Goal: Transaction & Acquisition: Purchase product/service

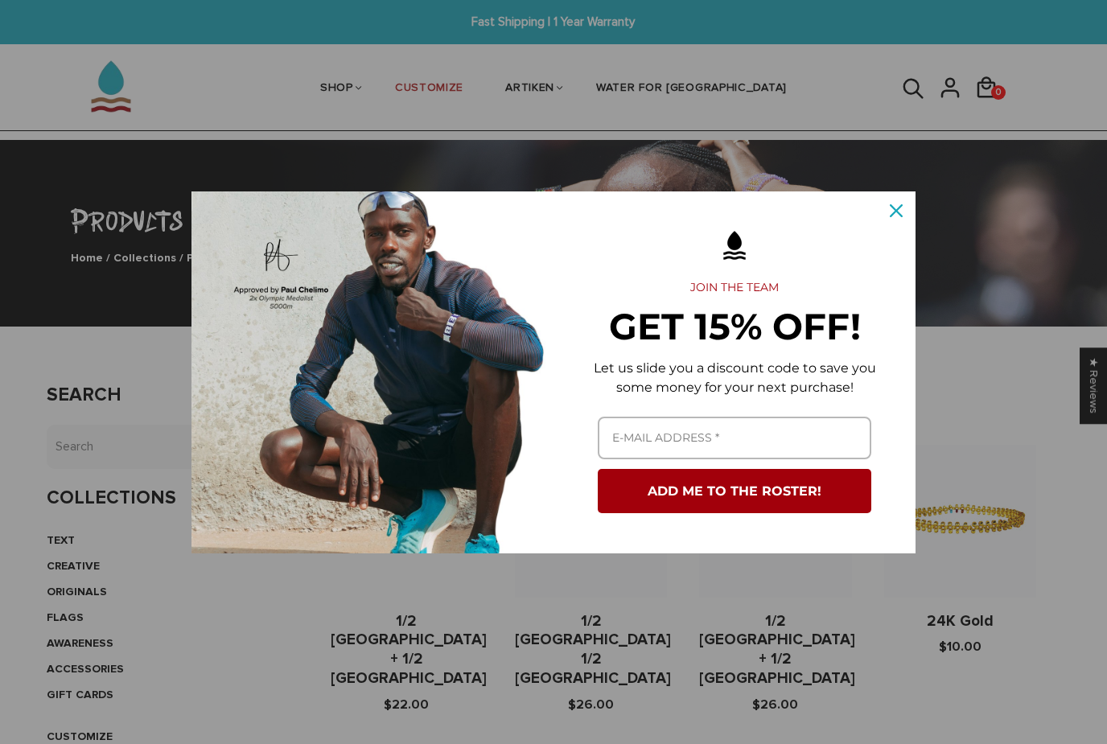
click at [894, 212] on icon "close icon" at bounding box center [896, 210] width 13 height 13
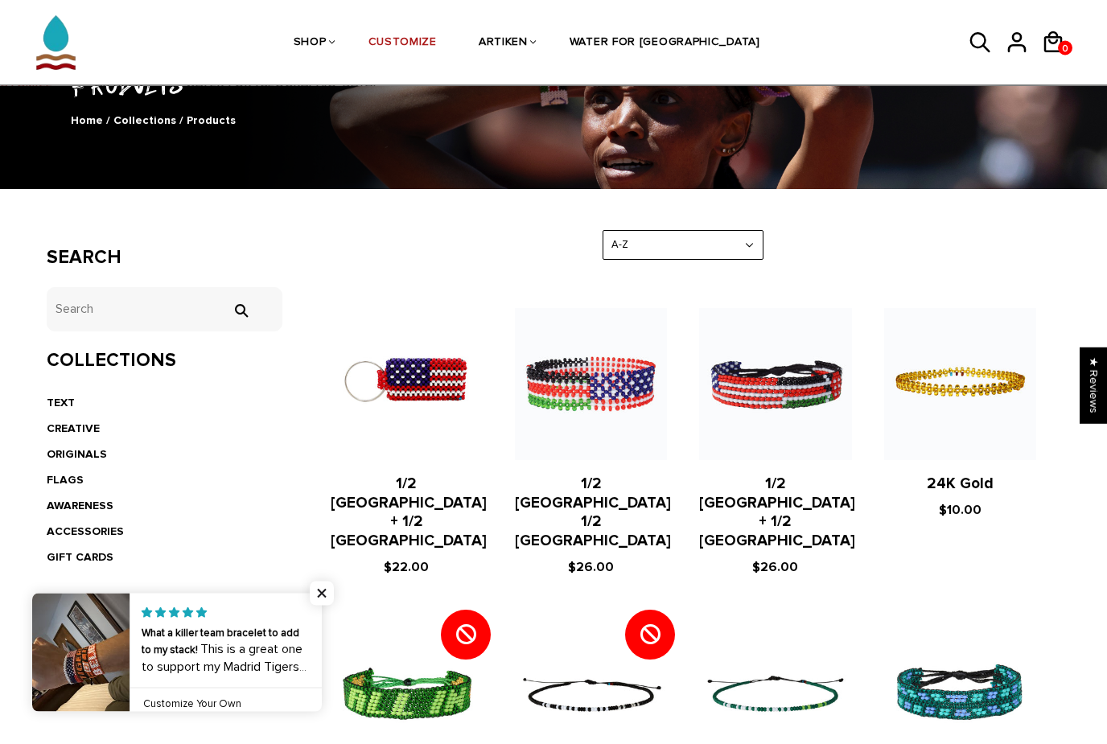
scroll to position [137, 0]
click at [327, 606] on span "Close popup widget" at bounding box center [322, 594] width 24 height 24
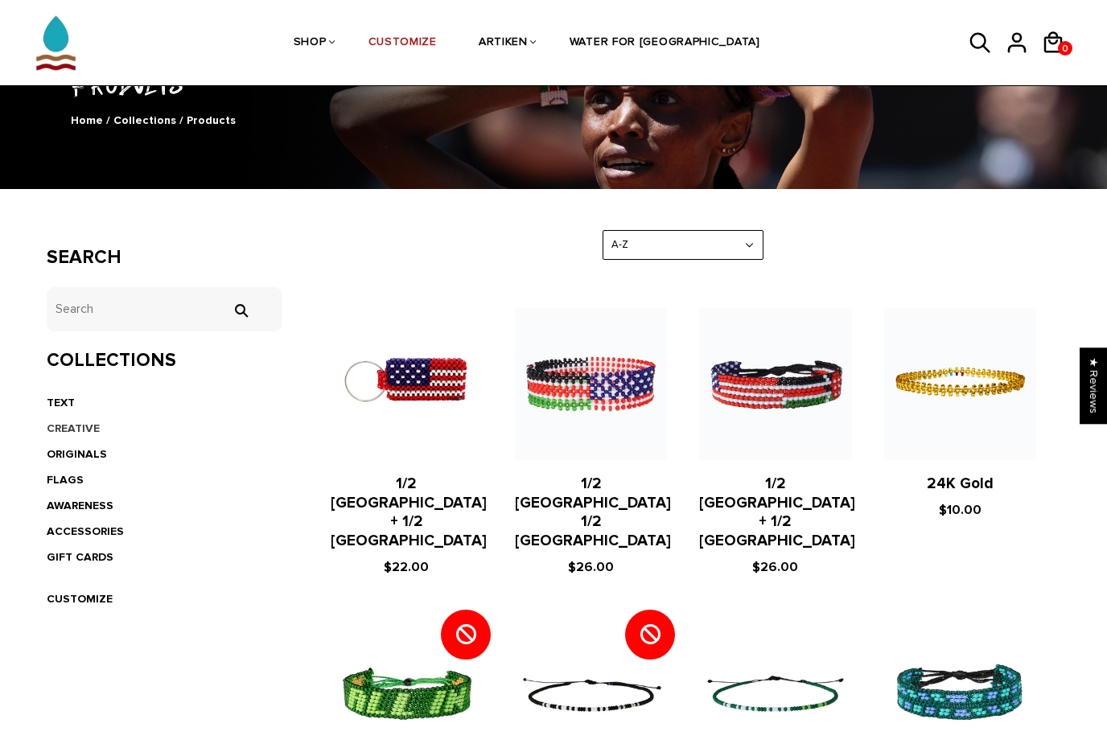
click at [80, 425] on link "CREATIVE" at bounding box center [73, 429] width 53 height 14
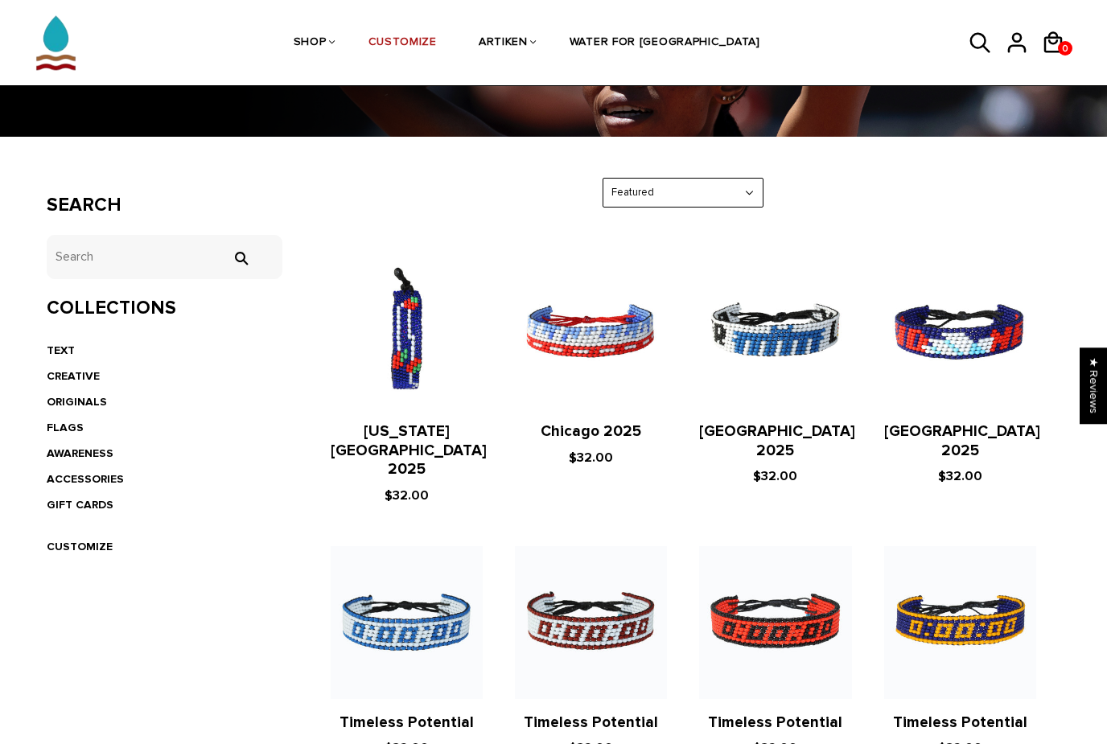
scroll to position [192, 0]
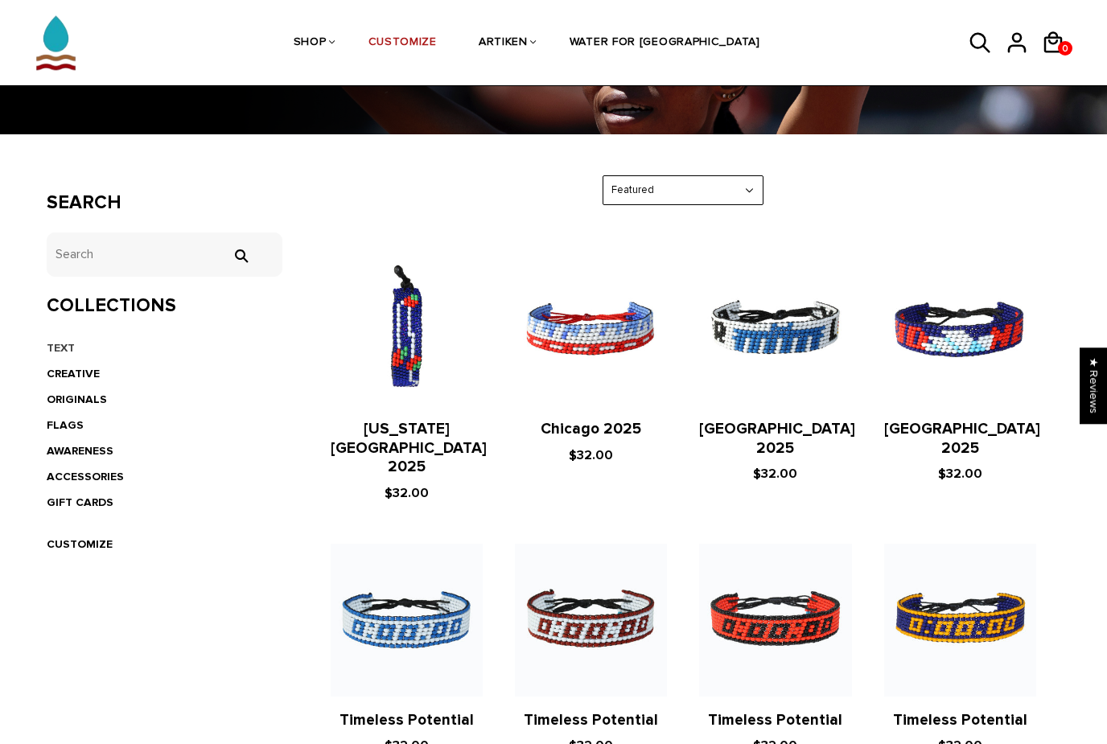
click at [59, 342] on link "TEXT" at bounding box center [61, 348] width 28 height 14
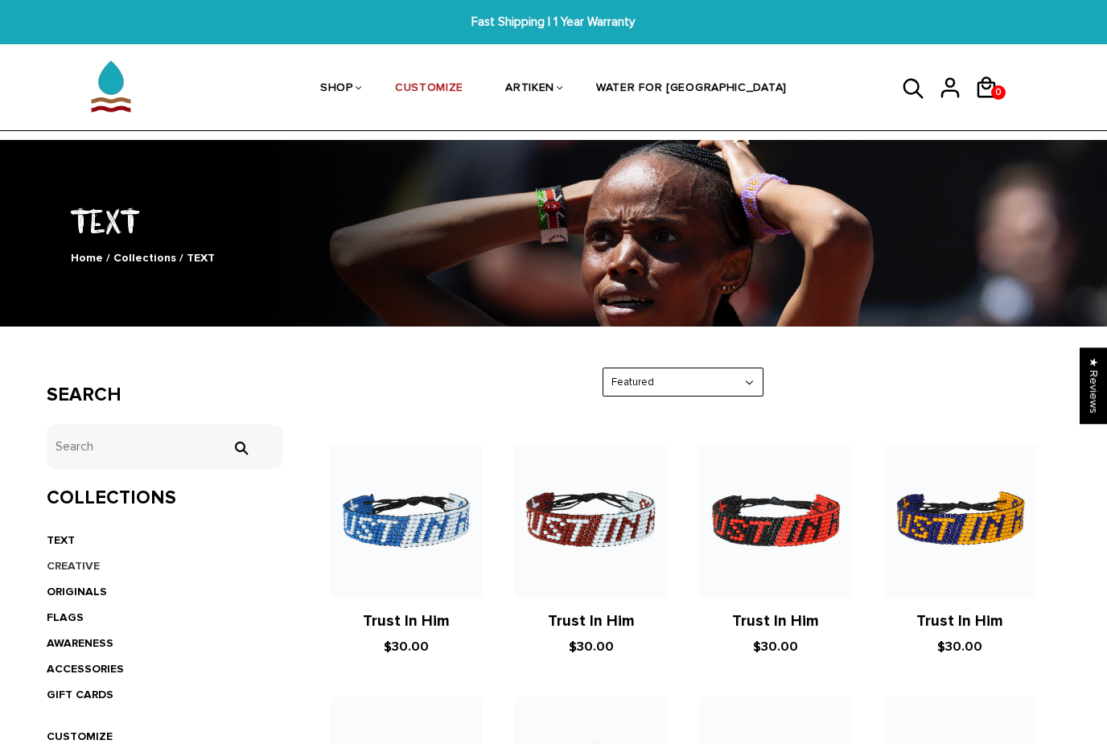
click at [75, 559] on link "CREATIVE" at bounding box center [73, 566] width 53 height 14
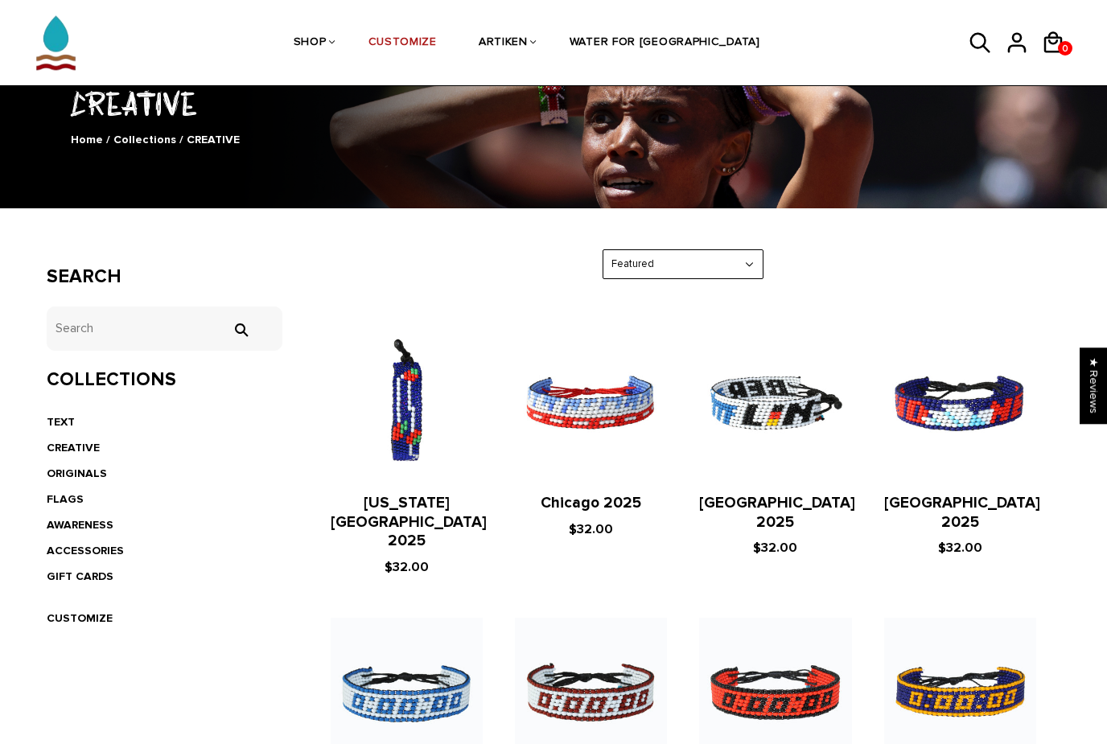
scroll to position [113, 0]
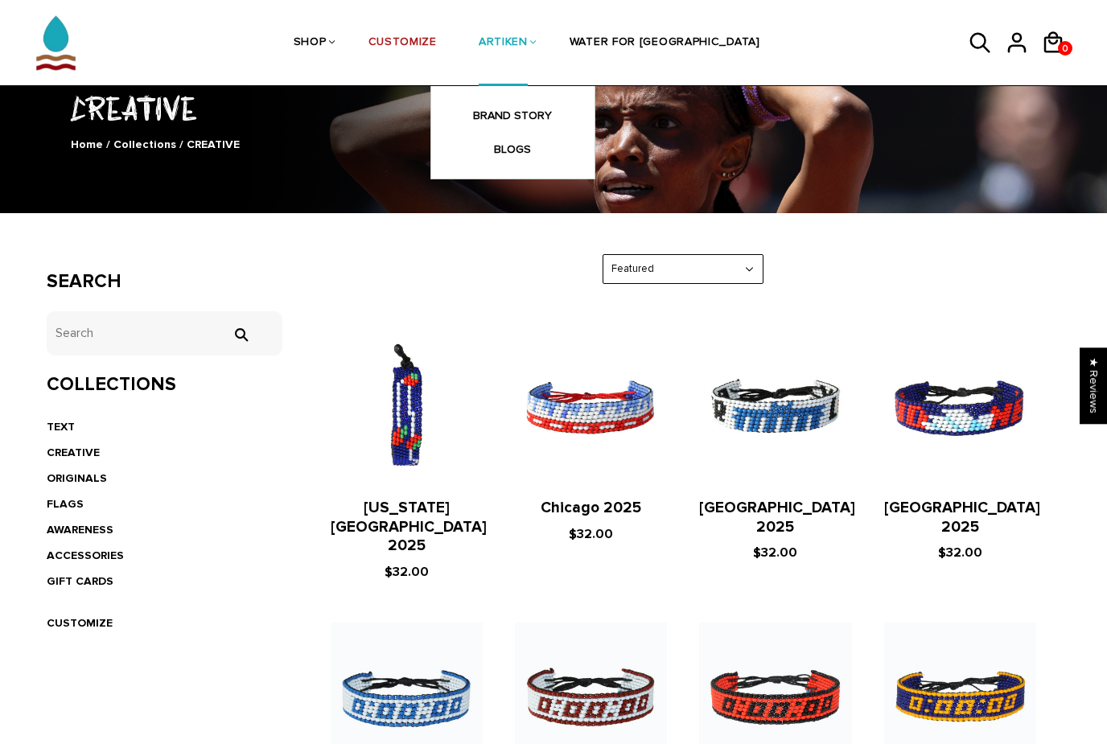
click at [528, 35] on link "ARTIKEN" at bounding box center [503, 43] width 49 height 85
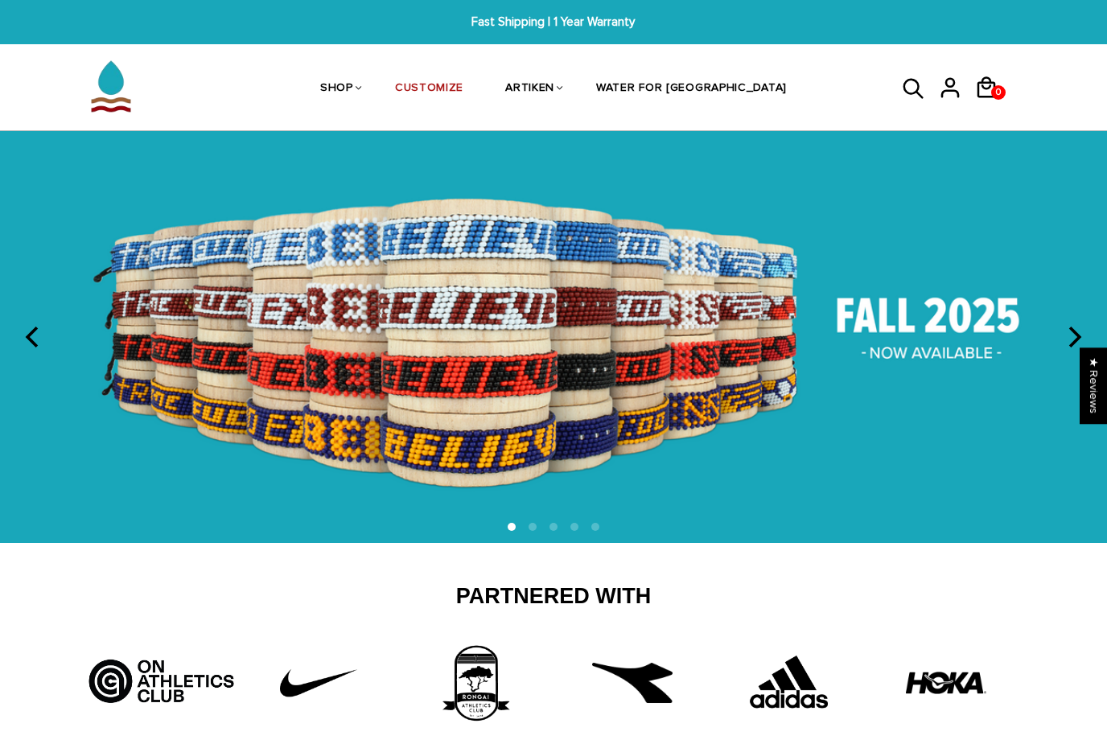
click at [1080, 327] on icon "next" at bounding box center [1073, 337] width 21 height 21
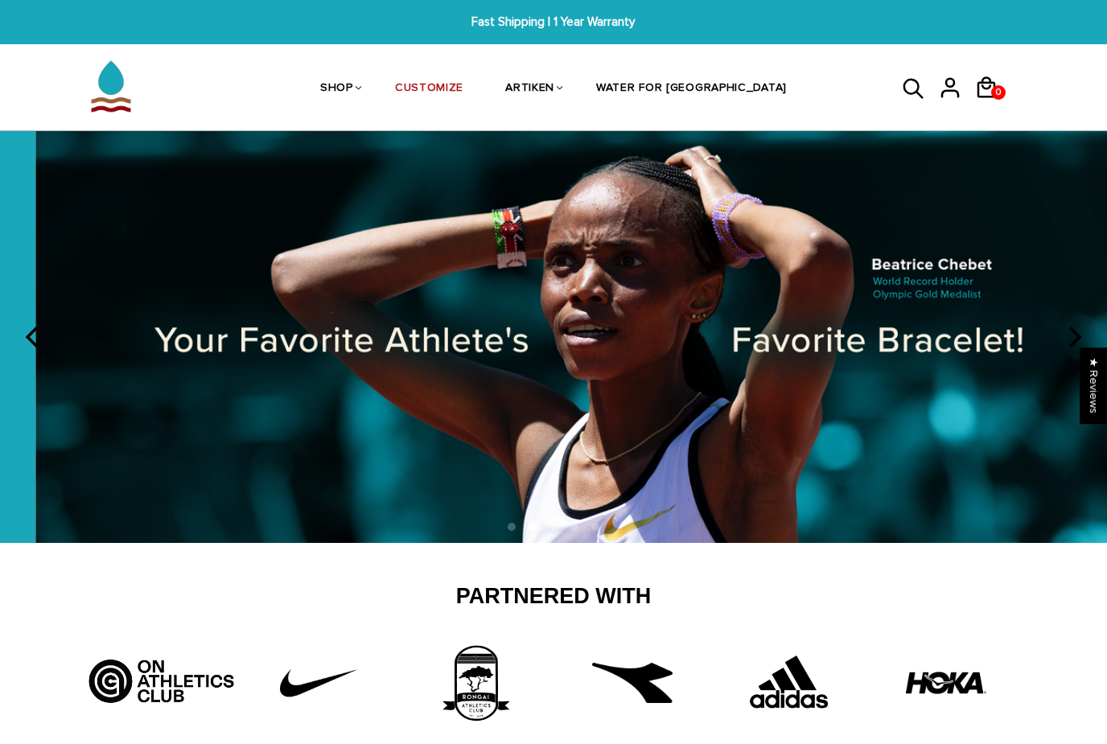
click at [1080, 327] on icon "next" at bounding box center [1073, 337] width 21 height 21
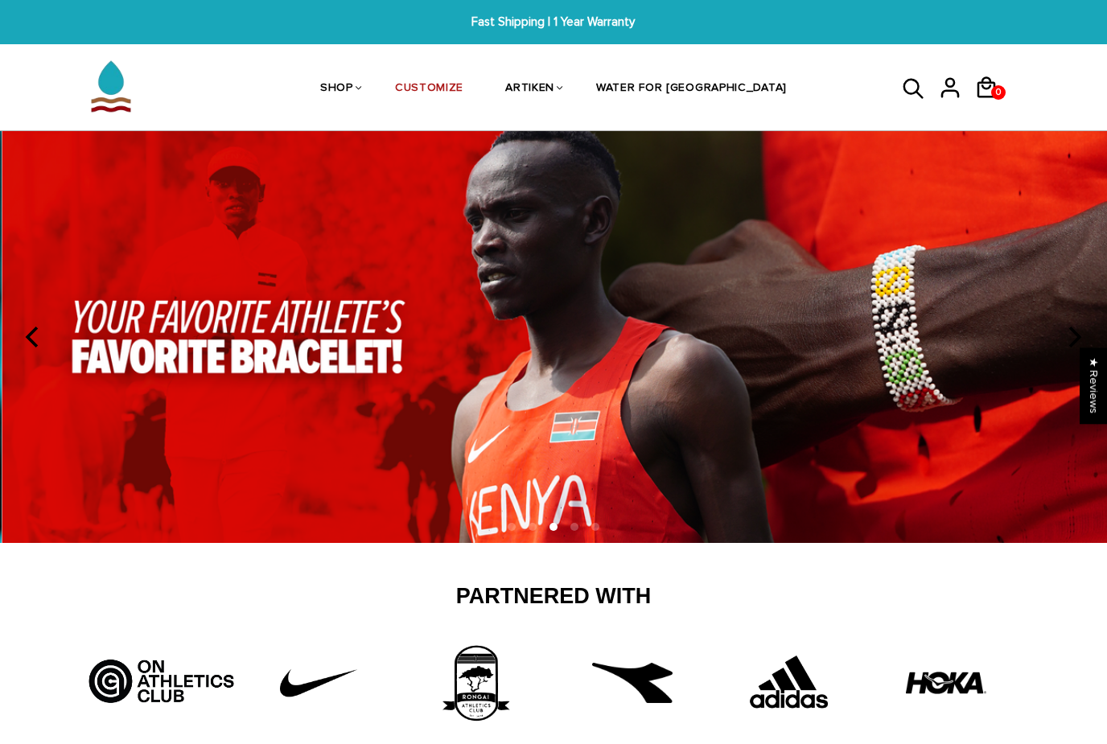
click at [1080, 327] on icon "next" at bounding box center [1073, 337] width 21 height 21
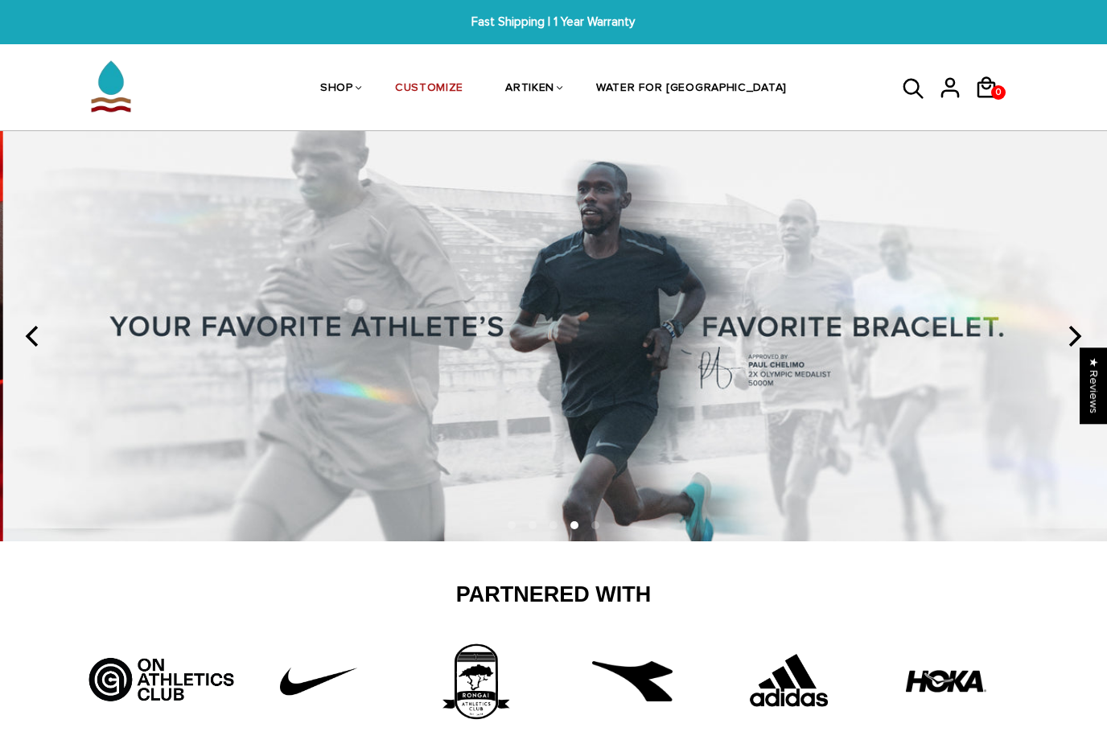
click at [1080, 323] on button "next" at bounding box center [1073, 336] width 35 height 35
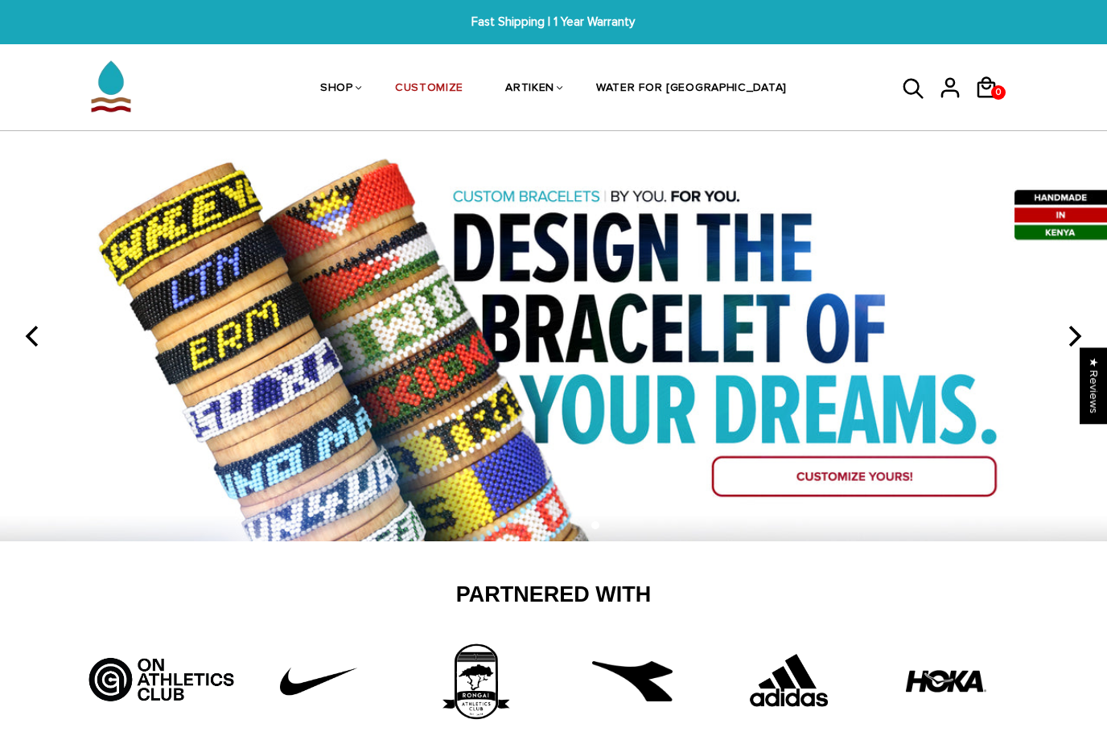
click at [1077, 323] on button "next" at bounding box center [1073, 336] width 35 height 35
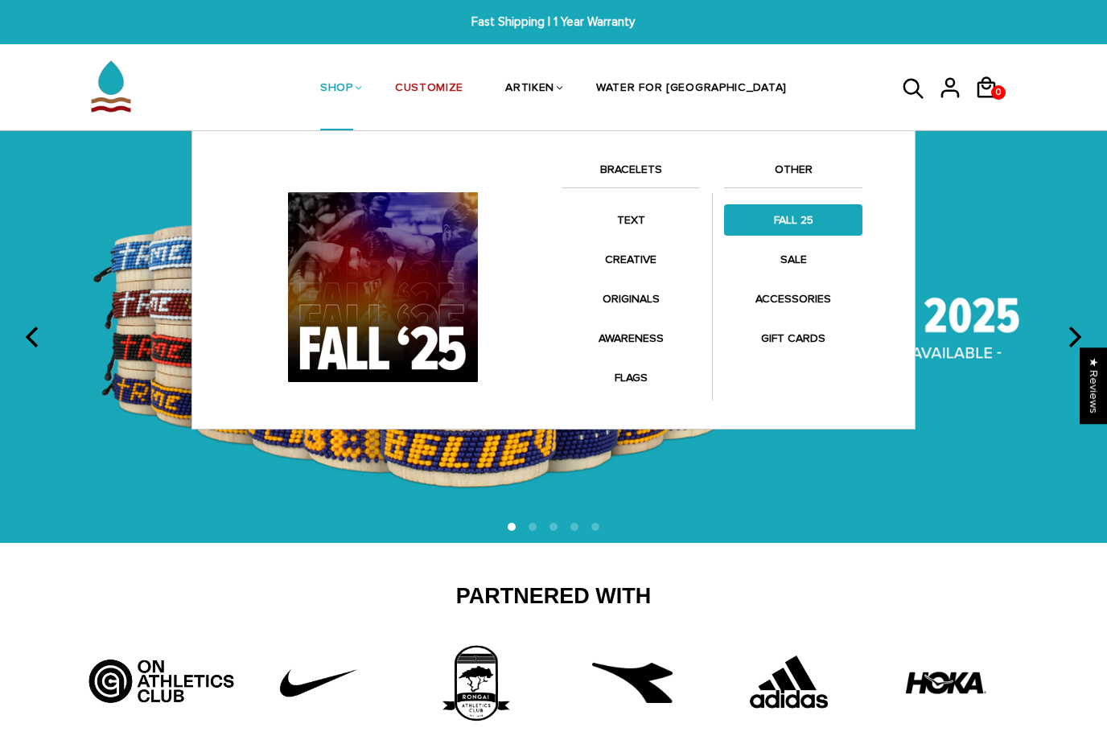
click at [794, 210] on link "FALL 25" at bounding box center [793, 219] width 138 height 31
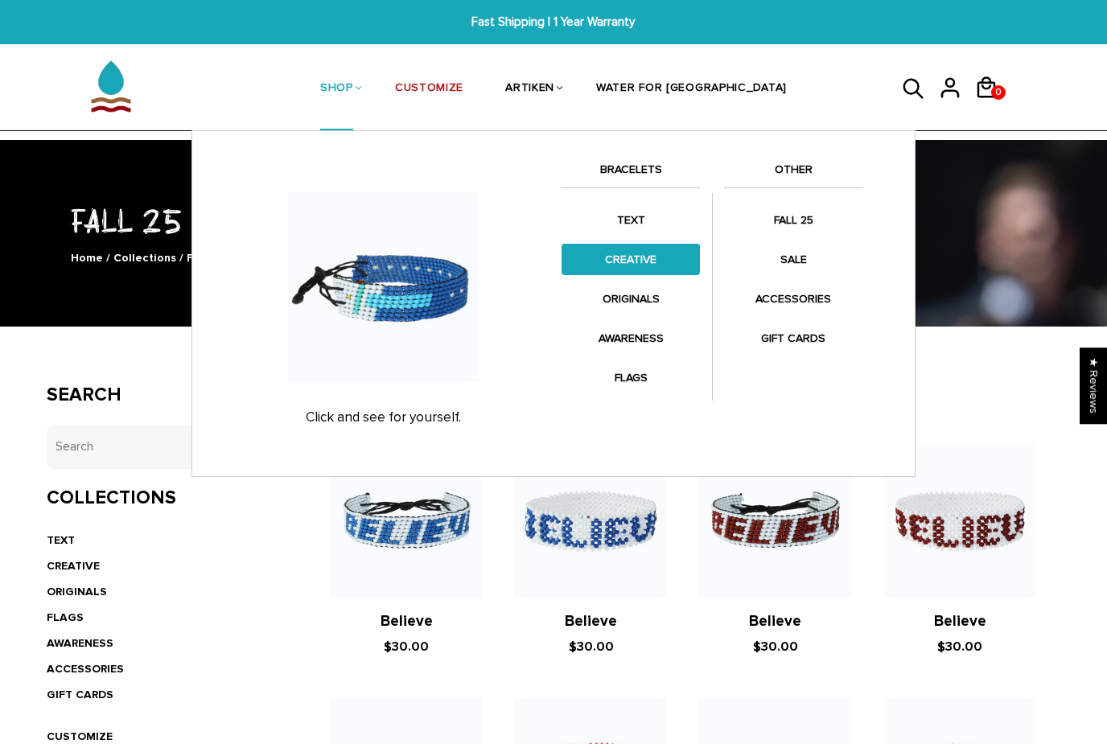
click at [651, 257] on link "CREATIVE" at bounding box center [631, 259] width 138 height 31
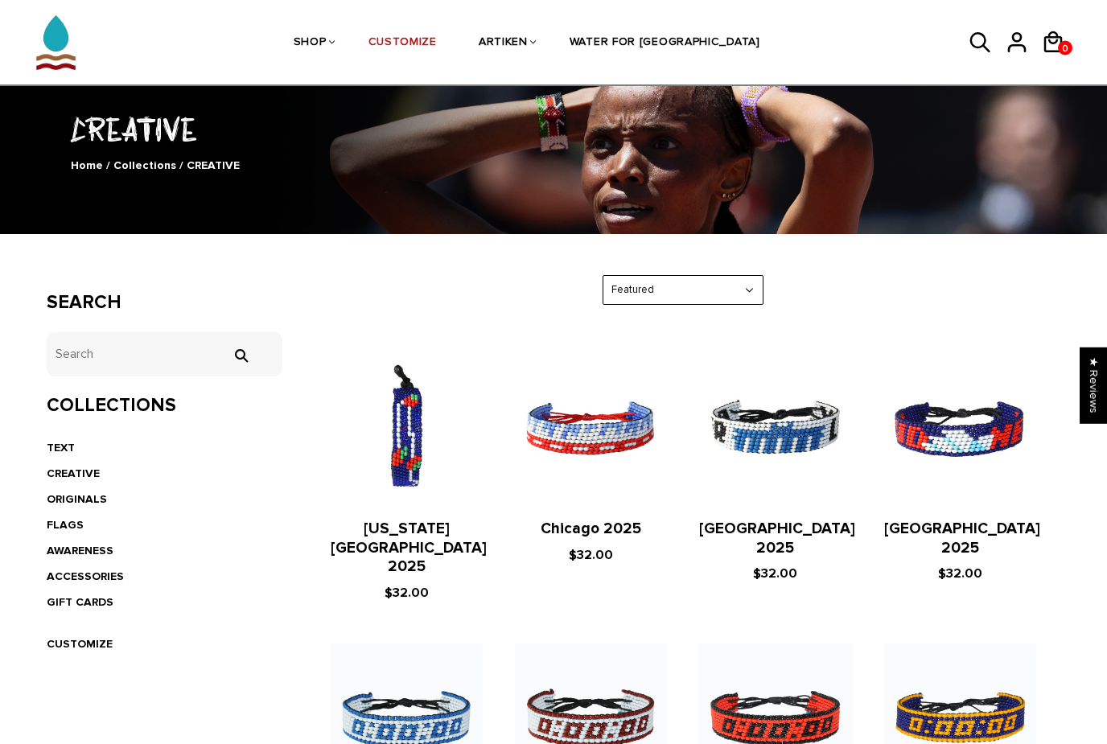
scroll to position [92, 0]
click at [58, 497] on link "ORIGINALS" at bounding box center [77, 499] width 60 height 14
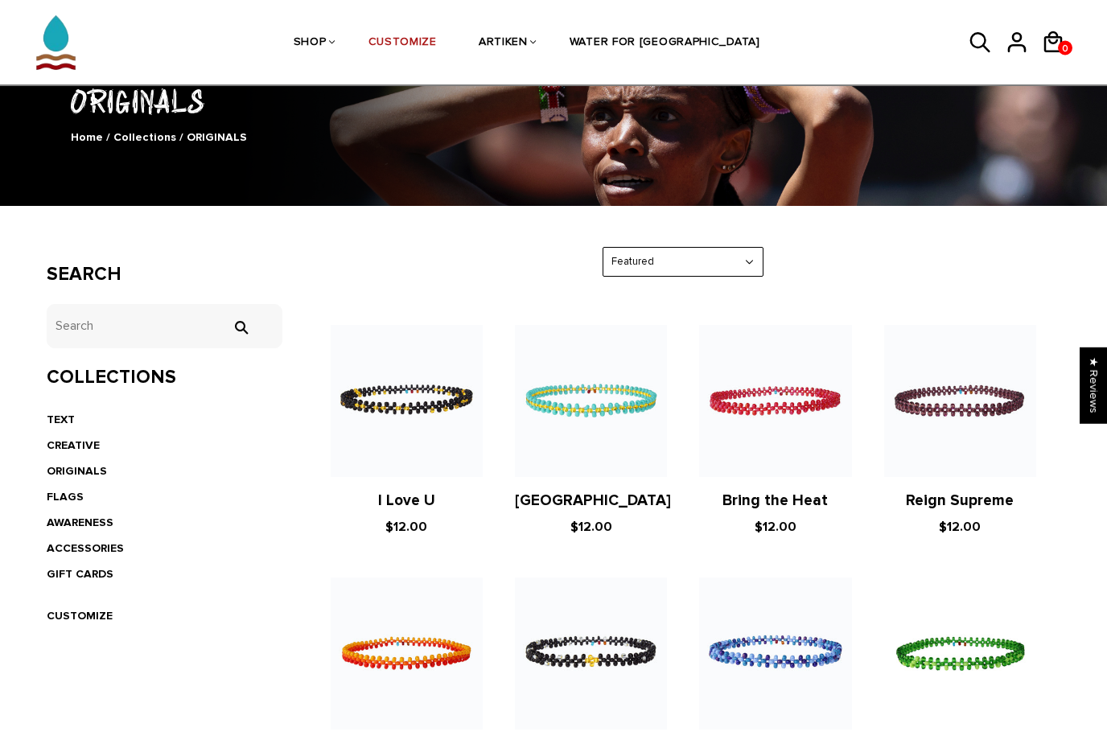
scroll to position [125, 0]
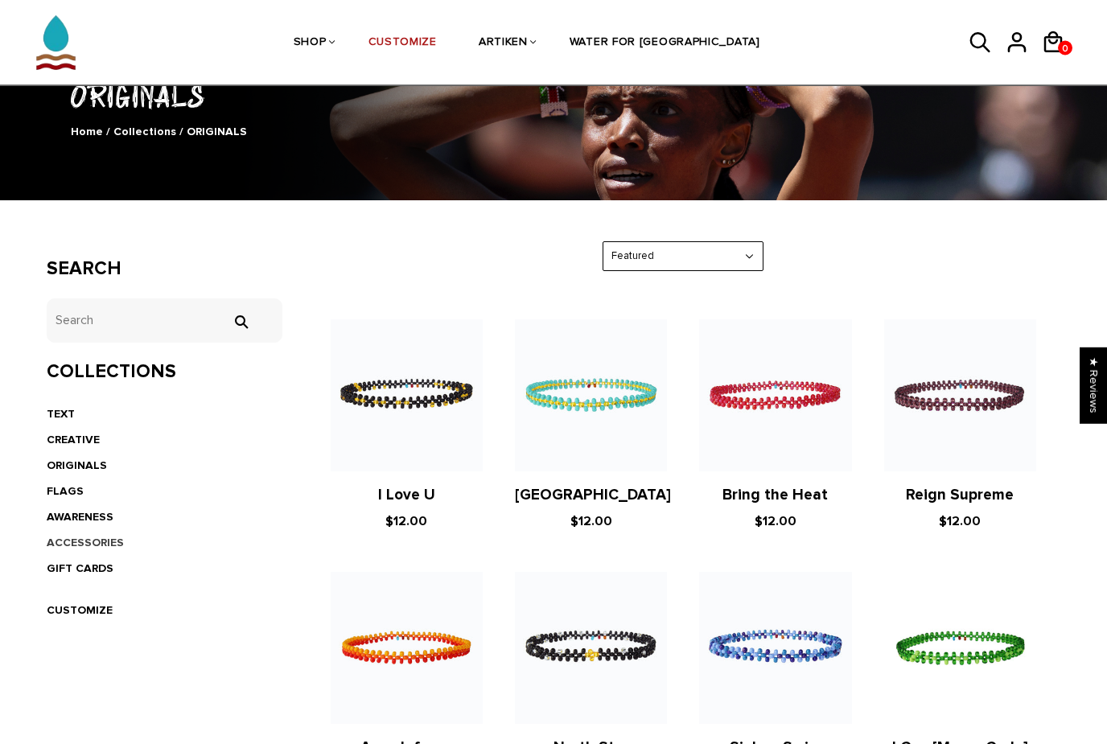
click at [84, 537] on link "ACCESSORIES" at bounding box center [85, 544] width 77 height 14
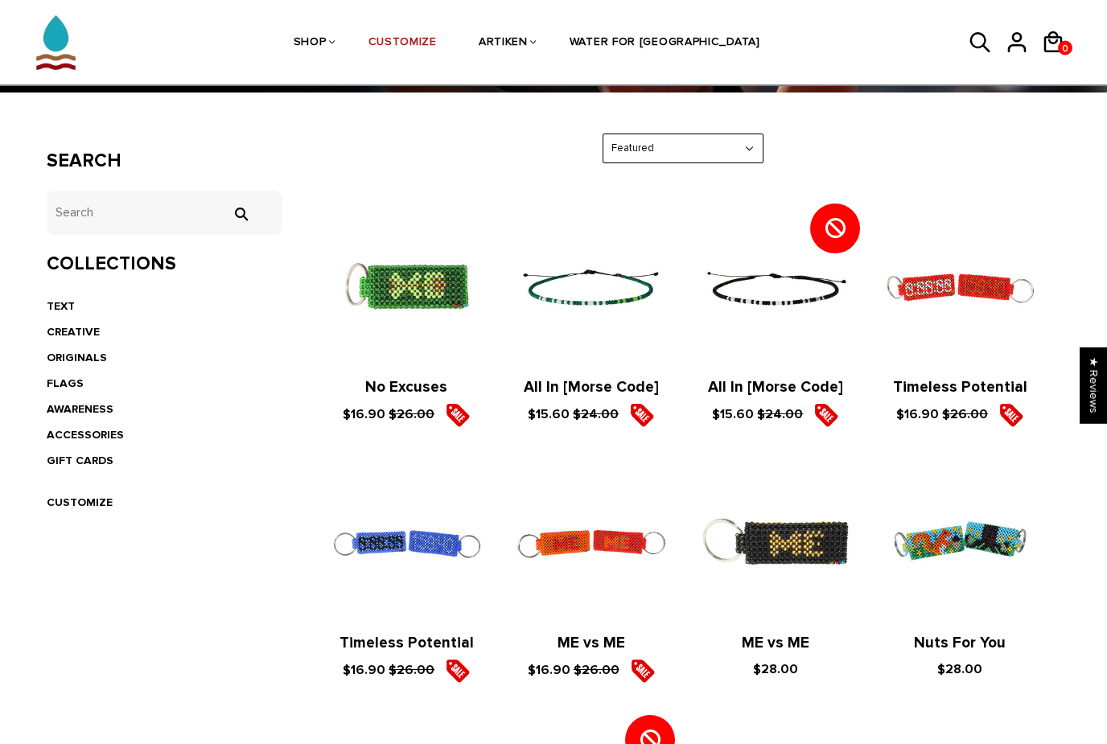
scroll to position [233, 0]
click at [85, 406] on link "AWARENESS" at bounding box center [80, 409] width 67 height 14
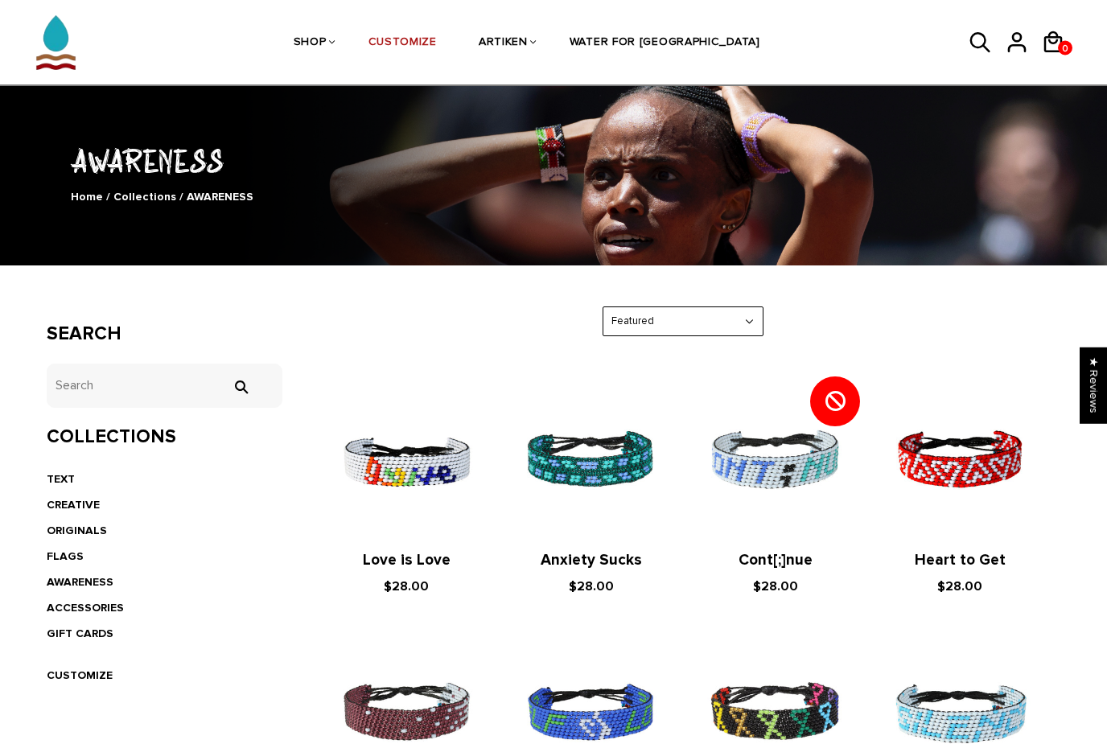
scroll to position [60, 0]
click at [57, 553] on link "FLAGS" at bounding box center [65, 557] width 37 height 14
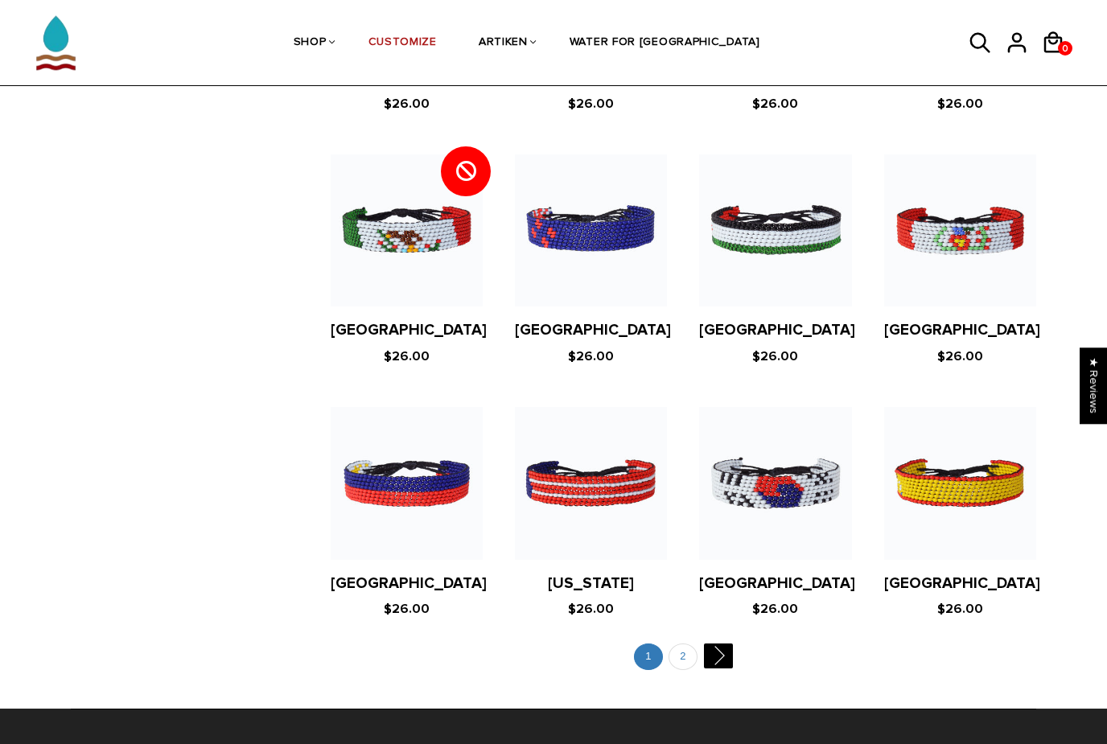
scroll to position [2881, 0]
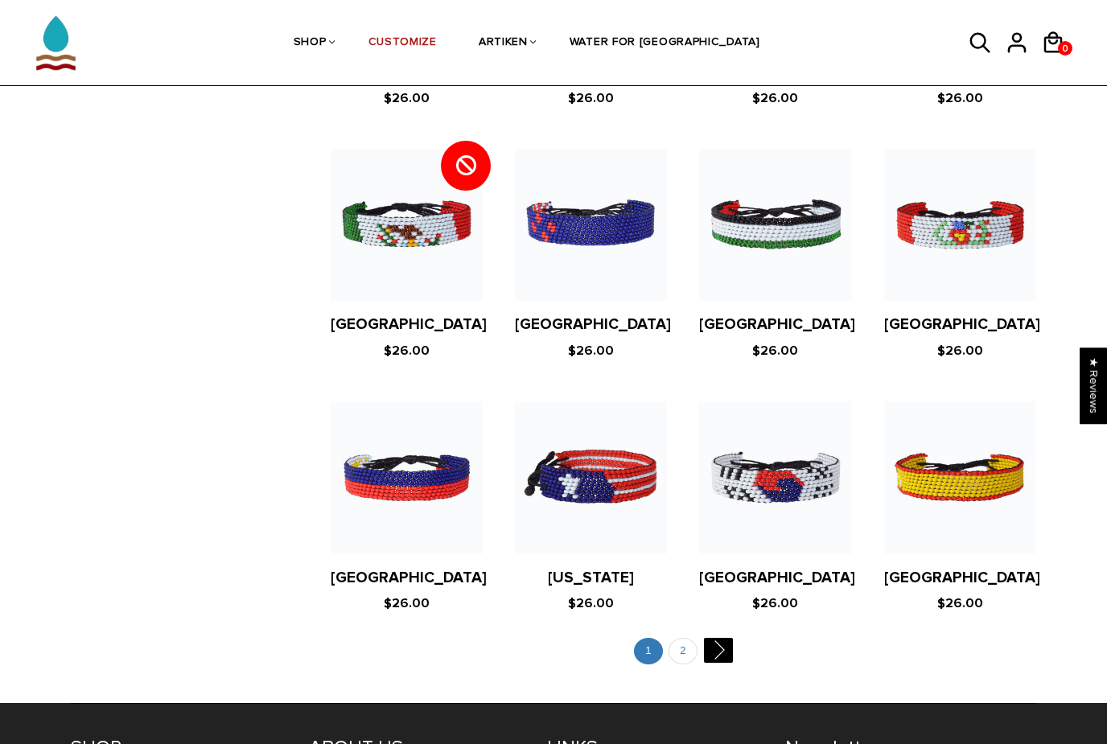
click at [582, 435] on img at bounding box center [591, 478] width 152 height 152
